Goal: Information Seeking & Learning: Find specific fact

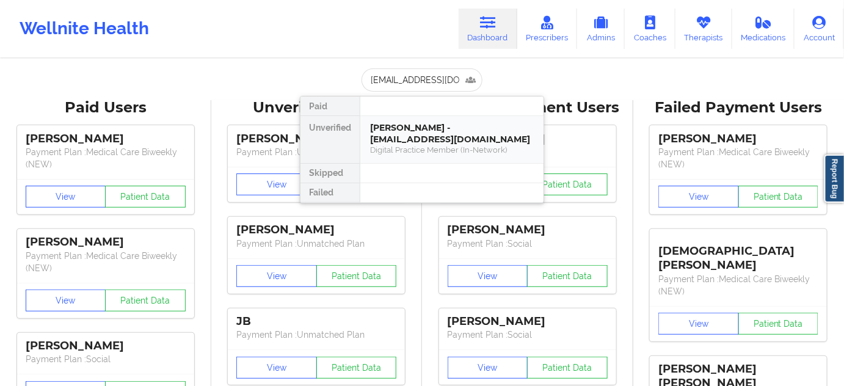
scroll to position [0, 10]
click at [410, 134] on div "[PERSON_NAME] - [EMAIL_ADDRESS][DOMAIN_NAME]" at bounding box center [452, 133] width 164 height 23
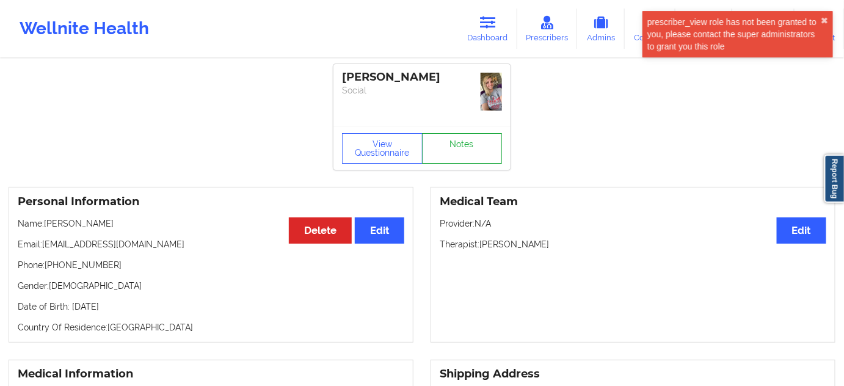
click at [463, 131] on div "View Questionnaire Notes" at bounding box center [421, 148] width 177 height 44
click at [475, 153] on link "Notes" at bounding box center [462, 148] width 81 height 31
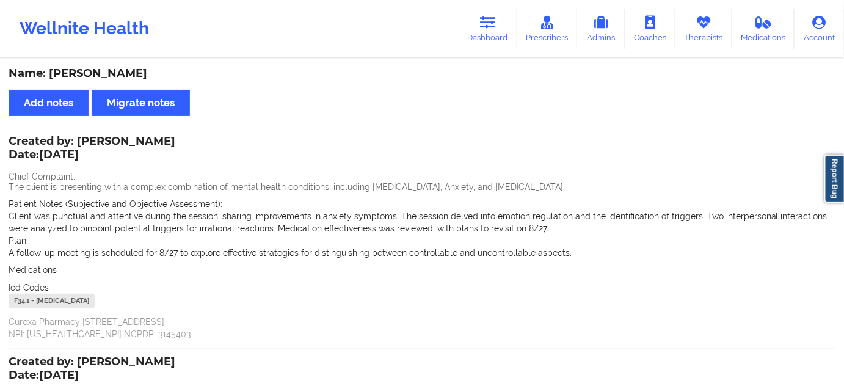
click at [24, 302] on div "F34.1 - [MEDICAL_DATA]" at bounding box center [52, 301] width 86 height 15
copy div "F34.1"
